Goal: Information Seeking & Learning: Learn about a topic

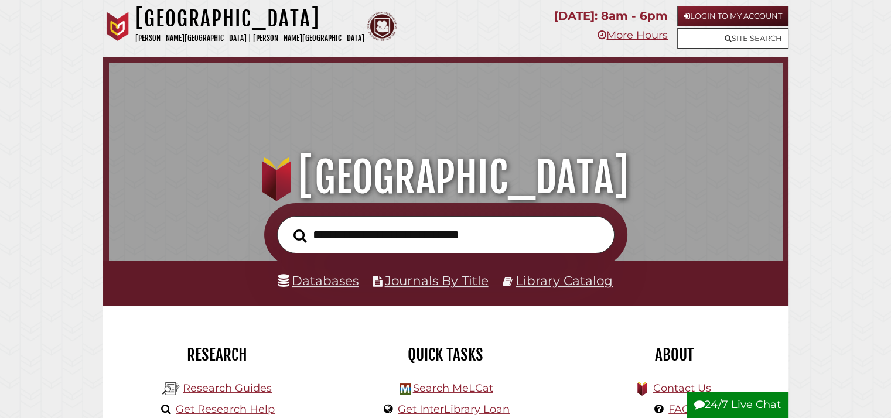
scroll to position [36, 881]
click at [278, 288] on link "Databases" at bounding box center [318, 280] width 80 height 15
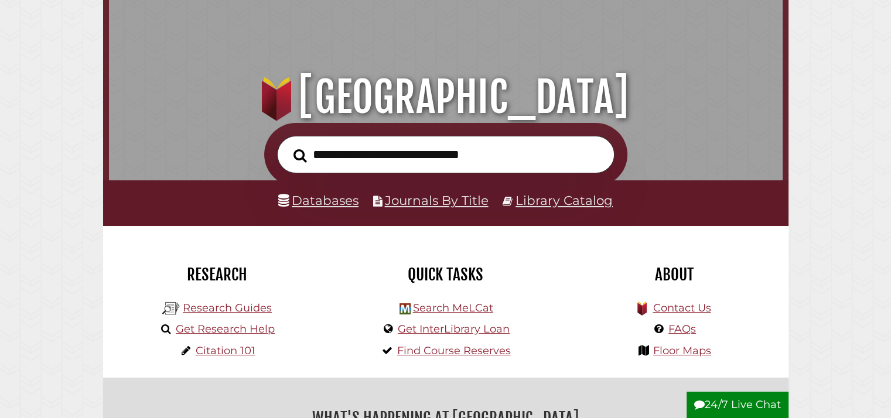
scroll to position [0, 0]
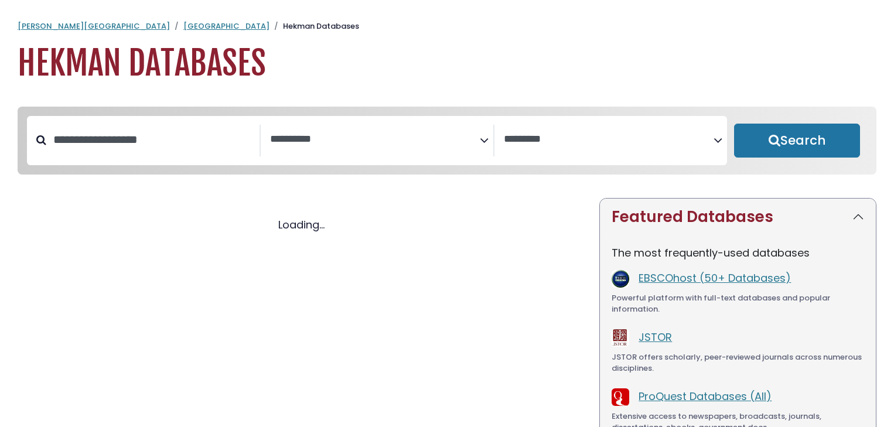
select select "Database Subject Filter"
select select "Database Vendors Filter"
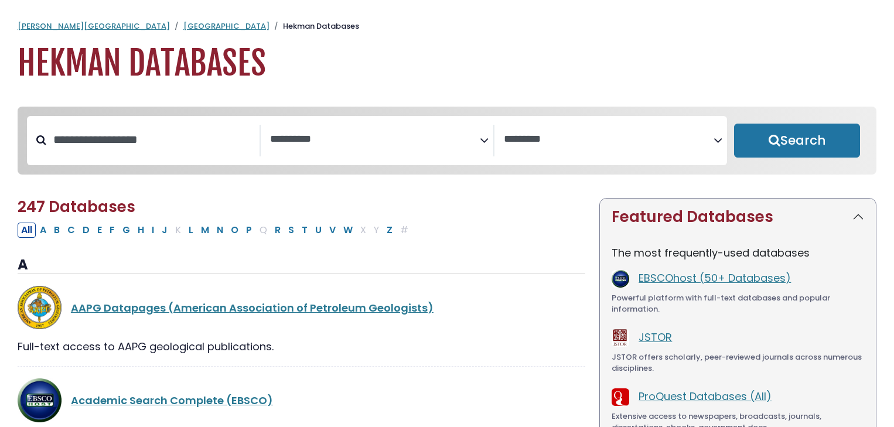
select select "Database Subject Filter"
select select "Database Vendors Filter"
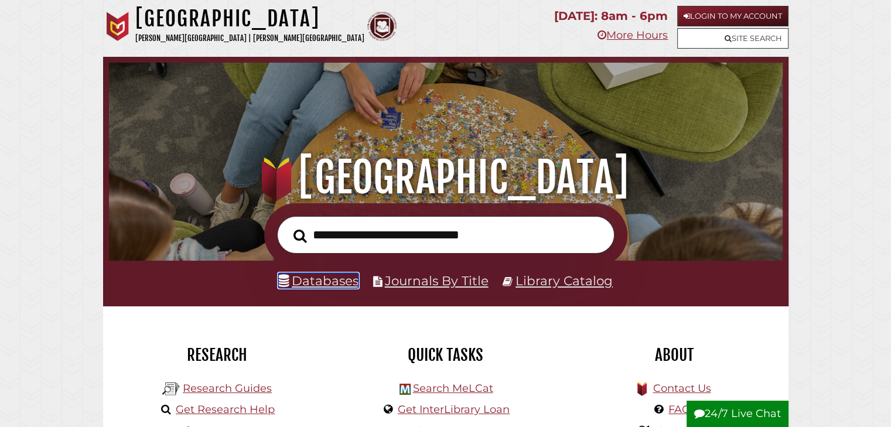
click at [339, 284] on link "Databases" at bounding box center [318, 280] width 80 height 15
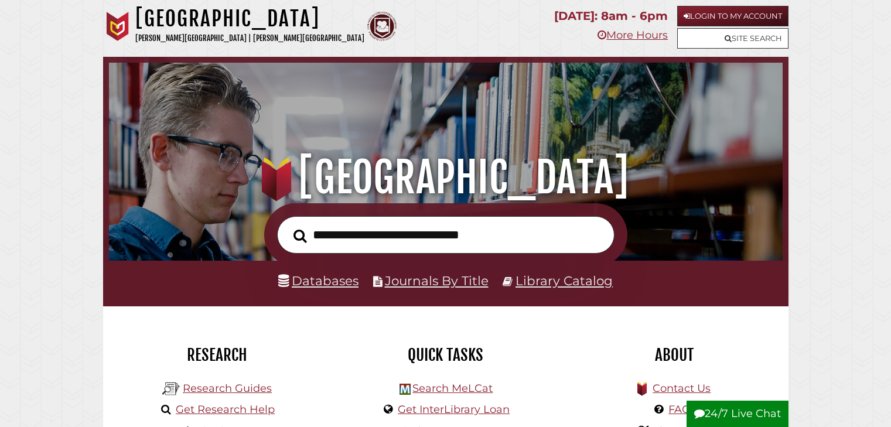
click at [240, 382] on link "Research Guides" at bounding box center [227, 388] width 89 height 13
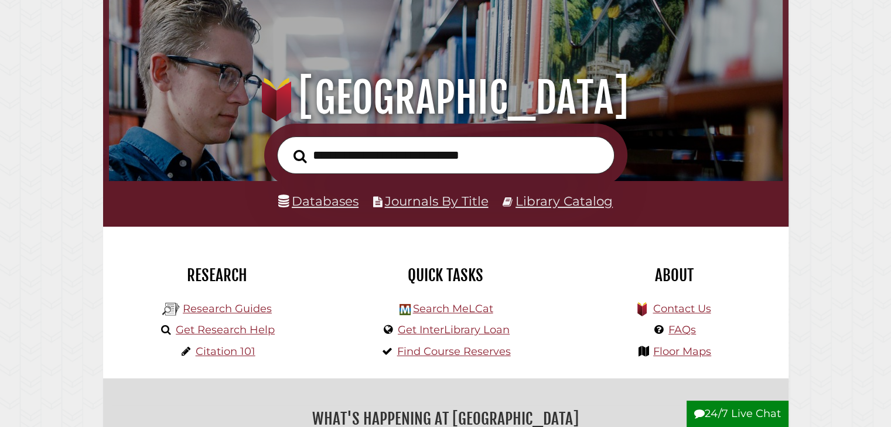
scroll to position [223, 668]
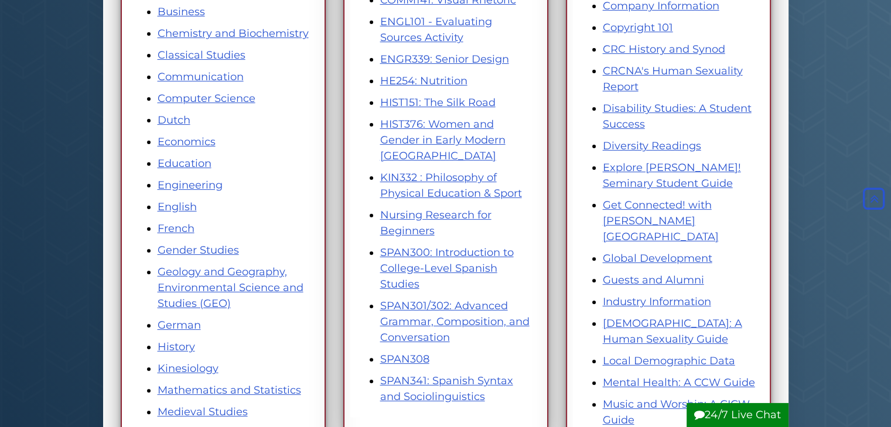
scroll to position [368, 0]
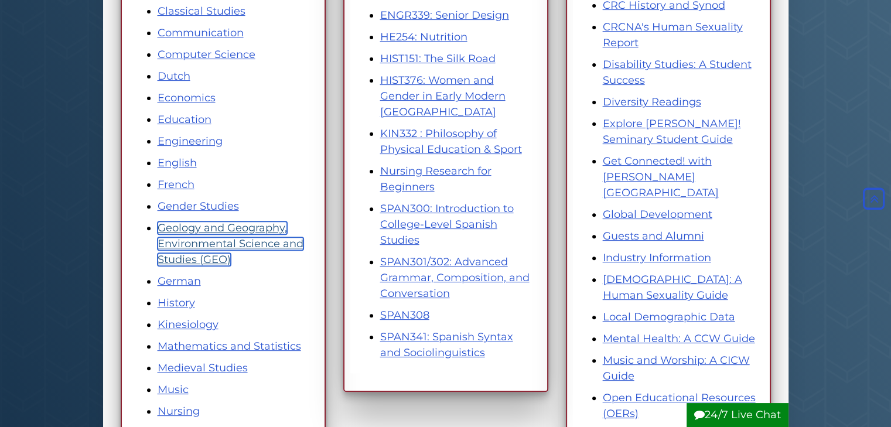
click at [260, 237] on link "Geology and Geography, Environmental Science and Studies (GEO)" at bounding box center [231, 244] width 146 height 45
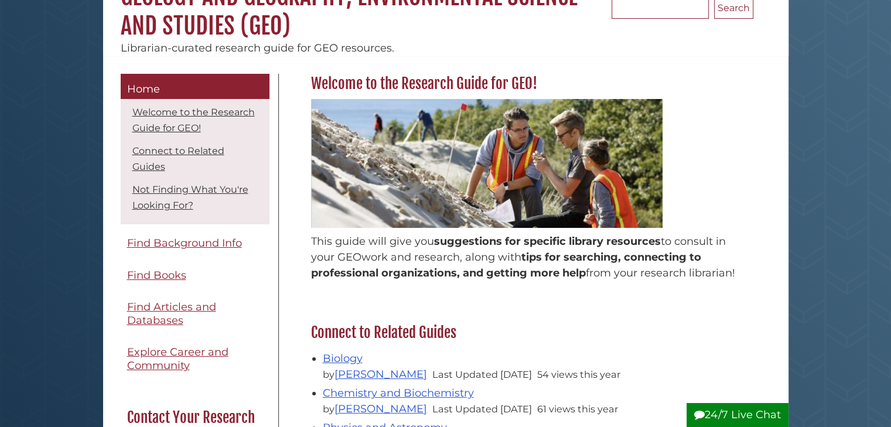
scroll to position [151, 0]
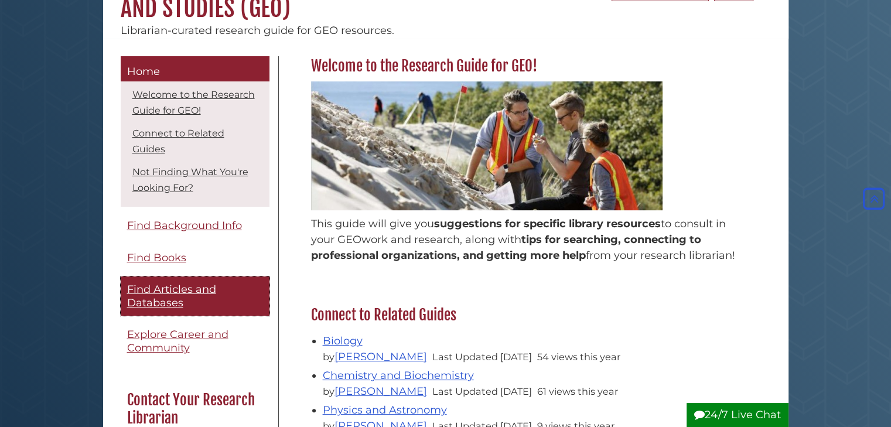
click at [171, 295] on span "Find Articles and Databases" at bounding box center [171, 296] width 89 height 26
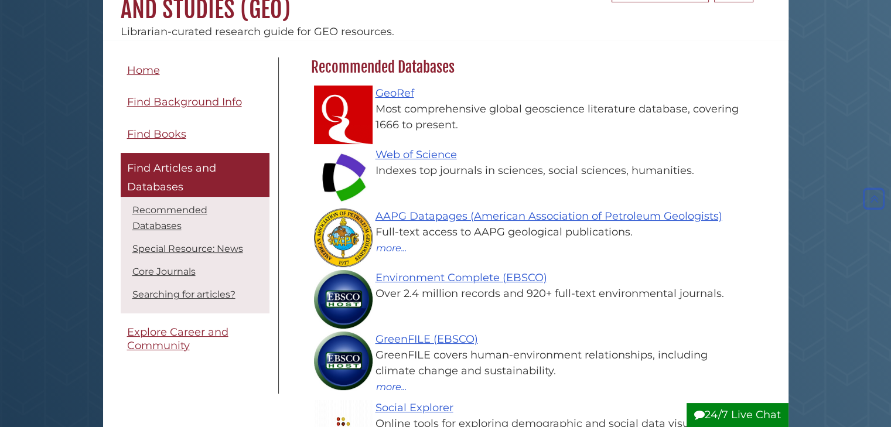
scroll to position [151, 0]
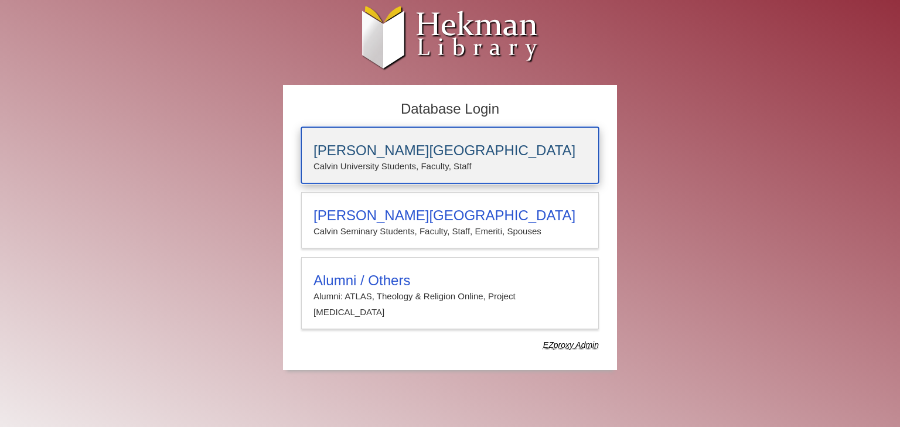
click at [420, 154] on h3 "[PERSON_NAME][GEOGRAPHIC_DATA]" at bounding box center [450, 150] width 273 height 16
